Goal: Browse casually

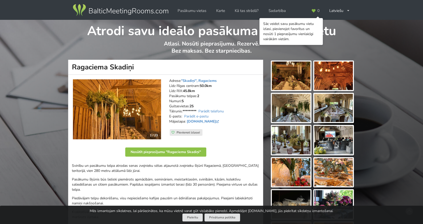
click at [295, 73] on img at bounding box center [291, 75] width 39 height 28
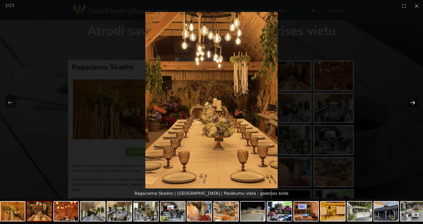
click at [413, 101] on button "Next slide" at bounding box center [412, 103] width 11 height 10
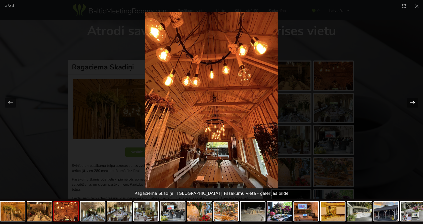
click at [413, 101] on button "Next slide" at bounding box center [412, 103] width 11 height 10
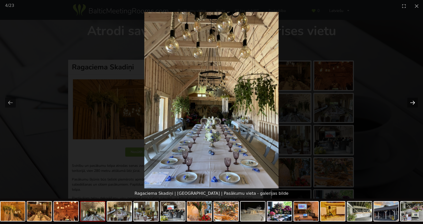
click at [413, 101] on button "Next slide" at bounding box center [412, 103] width 11 height 10
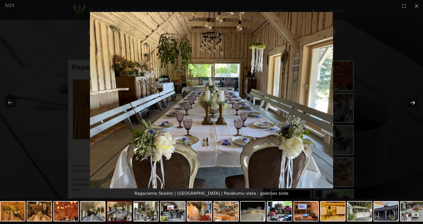
click at [413, 101] on button "Next slide" at bounding box center [412, 103] width 11 height 10
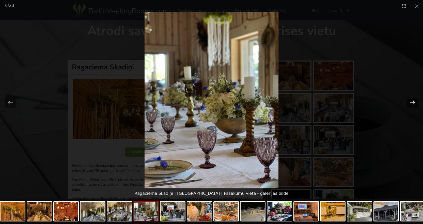
click at [413, 101] on button "Next slide" at bounding box center [412, 103] width 11 height 10
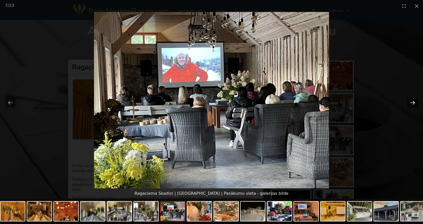
click at [413, 101] on button "Next slide" at bounding box center [412, 103] width 11 height 10
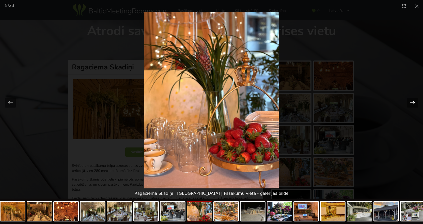
click at [413, 101] on button "Next slide" at bounding box center [412, 103] width 11 height 10
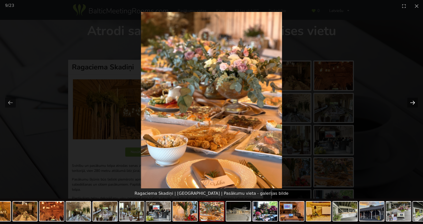
click at [413, 101] on button "Next slide" at bounding box center [412, 103] width 11 height 10
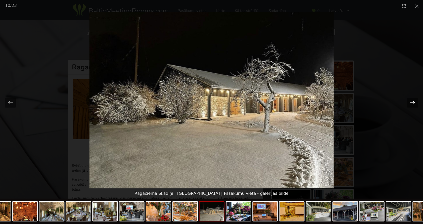
click at [413, 101] on button "Next slide" at bounding box center [412, 103] width 11 height 10
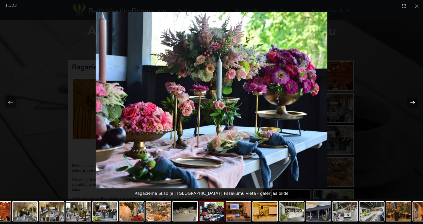
click at [413, 101] on button "Next slide" at bounding box center [412, 103] width 11 height 10
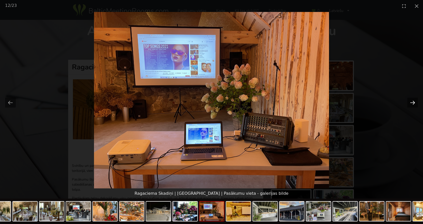
click at [414, 100] on button "Next slide" at bounding box center [412, 103] width 11 height 10
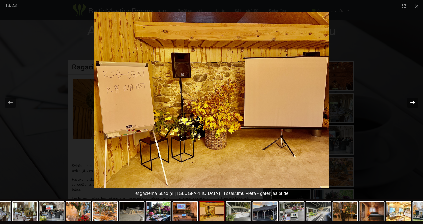
click at [414, 100] on button "Next slide" at bounding box center [412, 103] width 11 height 10
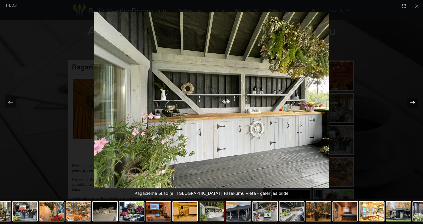
click at [414, 100] on button "Next slide" at bounding box center [412, 103] width 11 height 10
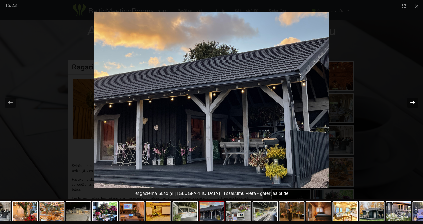
click at [414, 100] on button "Next slide" at bounding box center [412, 103] width 11 height 10
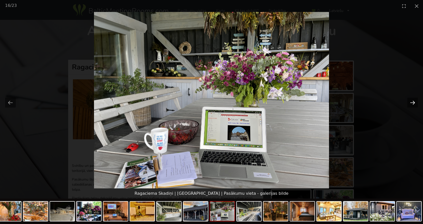
click at [414, 100] on button "Next slide" at bounding box center [412, 103] width 11 height 10
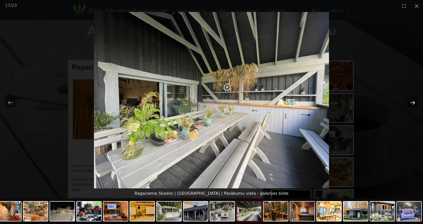
click at [414, 100] on button "Next slide" at bounding box center [412, 103] width 11 height 10
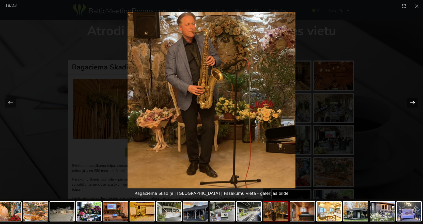
click at [415, 100] on button "Next slide" at bounding box center [412, 103] width 11 height 10
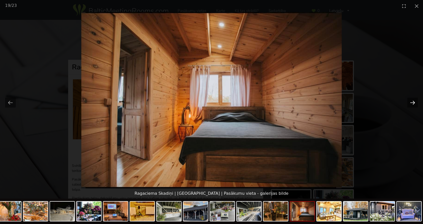
click at [415, 100] on button "Next slide" at bounding box center [412, 103] width 11 height 10
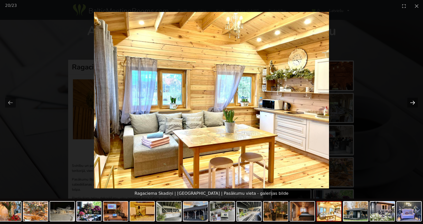
click at [415, 100] on button "Next slide" at bounding box center [412, 103] width 11 height 10
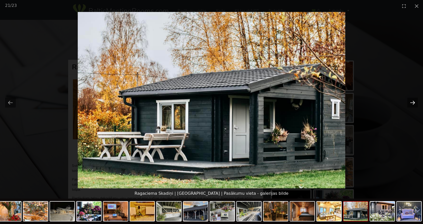
click at [415, 100] on button "Next slide" at bounding box center [412, 103] width 11 height 10
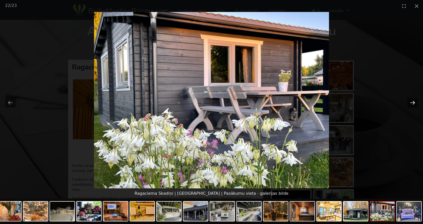
click at [415, 100] on button "Next slide" at bounding box center [412, 103] width 11 height 10
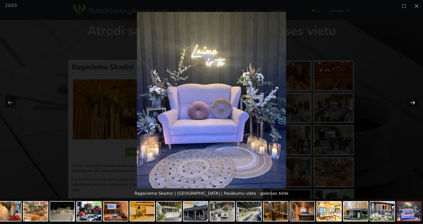
click at [416, 101] on button "Next slide" at bounding box center [412, 103] width 11 height 10
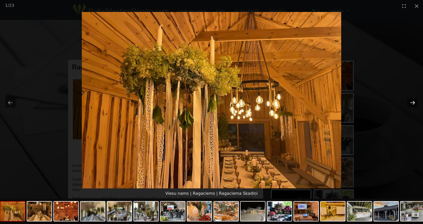
click at [416, 101] on button "Next slide" at bounding box center [412, 103] width 11 height 10
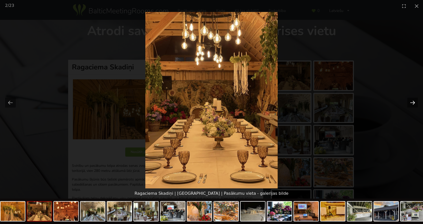
click at [416, 101] on button "Next slide" at bounding box center [412, 103] width 11 height 10
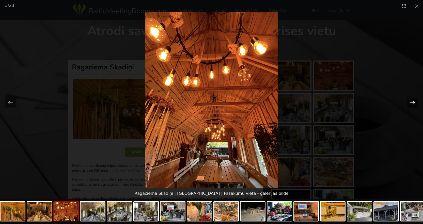
click at [416, 101] on button "Next slide" at bounding box center [412, 103] width 11 height 10
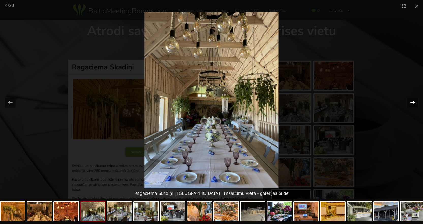
click at [416, 101] on button "Next slide" at bounding box center [412, 103] width 11 height 10
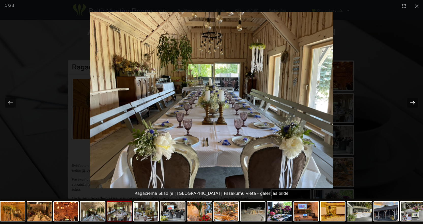
click at [416, 101] on button "Next slide" at bounding box center [412, 103] width 11 height 10
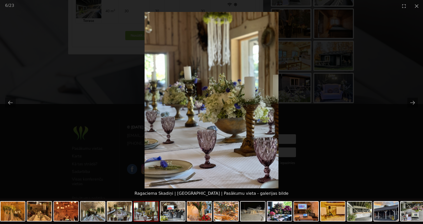
scroll to position [107, 0]
